Goal: Navigation & Orientation: Find specific page/section

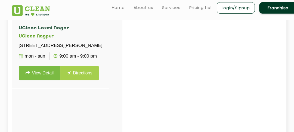
scroll to position [120, 0]
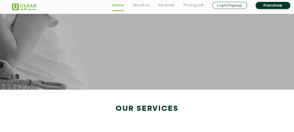
scroll to position [1003, 0]
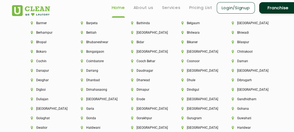
scroll to position [1221, 0]
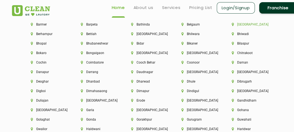
click at [241, 26] on li "[GEOGRAPHIC_DATA]" at bounding box center [248, 25] width 32 height 4
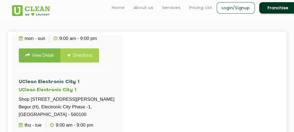
scroll to position [342, 0]
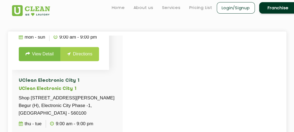
click at [73, 61] on link "Directions" at bounding box center [79, 54] width 39 height 14
